Goal: Task Accomplishment & Management: Complete application form

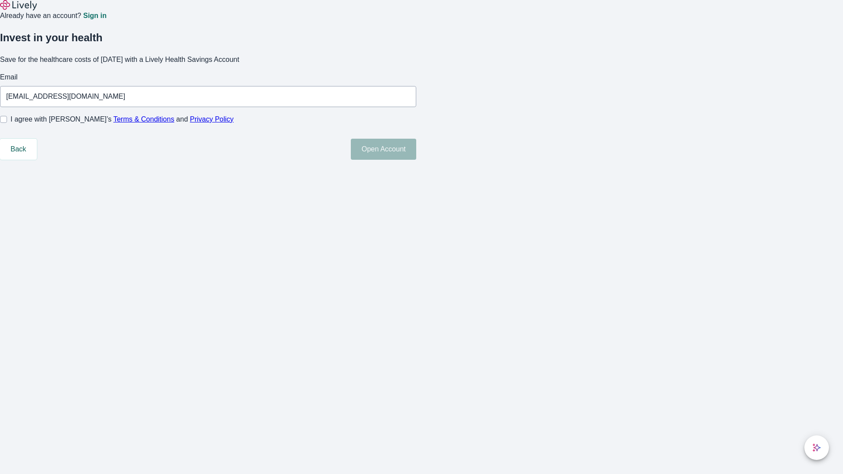
click at [7, 123] on input "I agree with Lively’s Terms & Conditions and Privacy Policy" at bounding box center [3, 119] width 7 height 7
checkbox input "true"
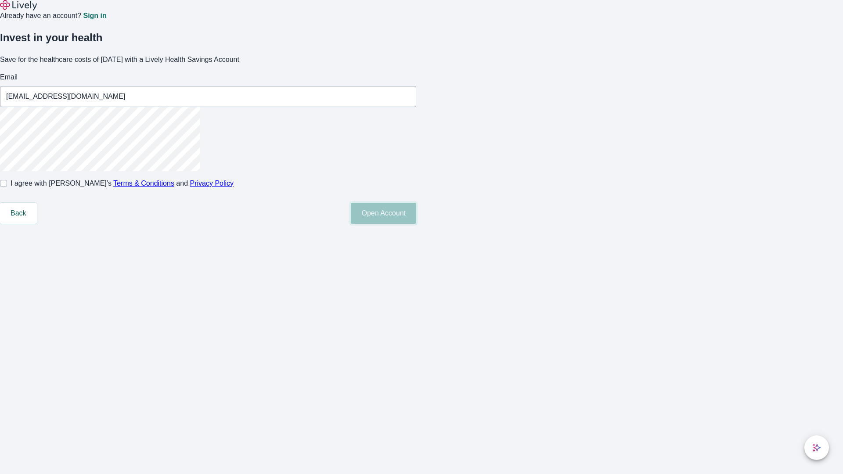
click at [416, 224] on button "Open Account" at bounding box center [383, 213] width 65 height 21
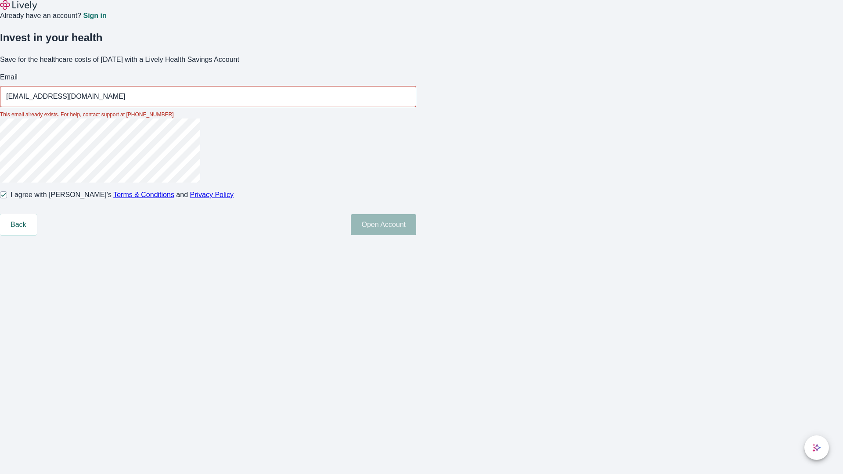
type input "[EMAIL_ADDRESS][DOMAIN_NAME]"
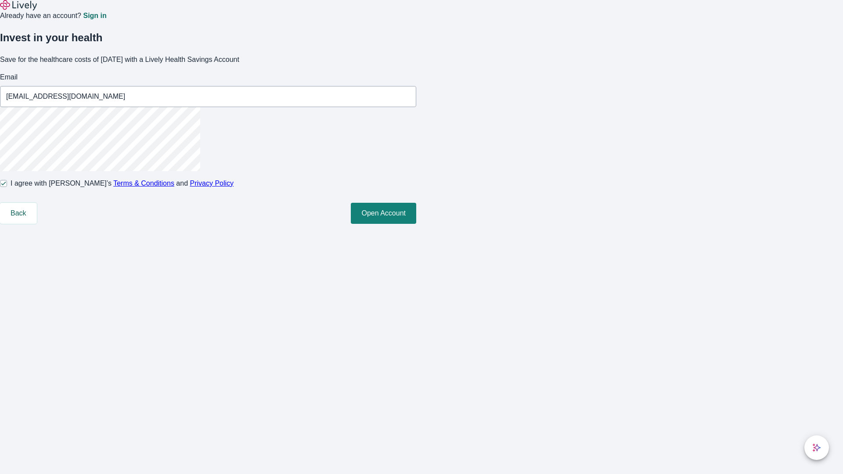
click at [7, 187] on input "I agree with Lively’s Terms & Conditions and Privacy Policy" at bounding box center [3, 183] width 7 height 7
checkbox input "false"
type input "[EMAIL_ADDRESS][DOMAIN_NAME]"
click at [7, 187] on input "I agree with Lively’s Terms & Conditions and Privacy Policy" at bounding box center [3, 183] width 7 height 7
checkbox input "true"
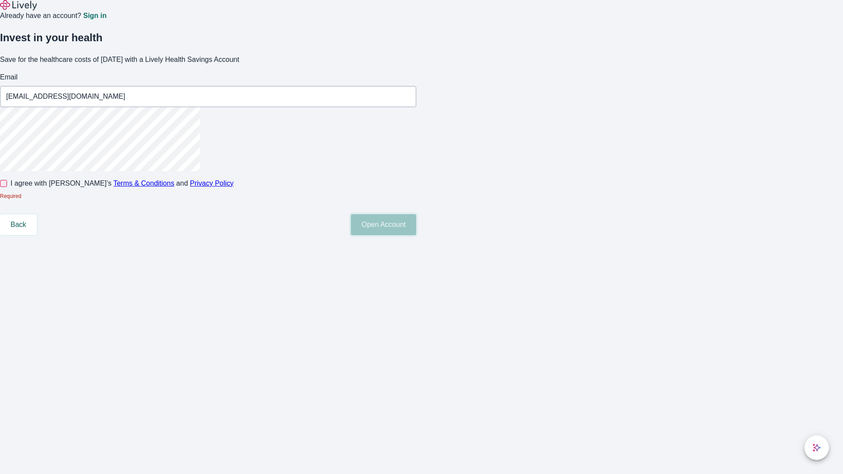
click at [416, 235] on button "Open Account" at bounding box center [383, 224] width 65 height 21
